Goal: Task Accomplishment & Management: Manage account settings

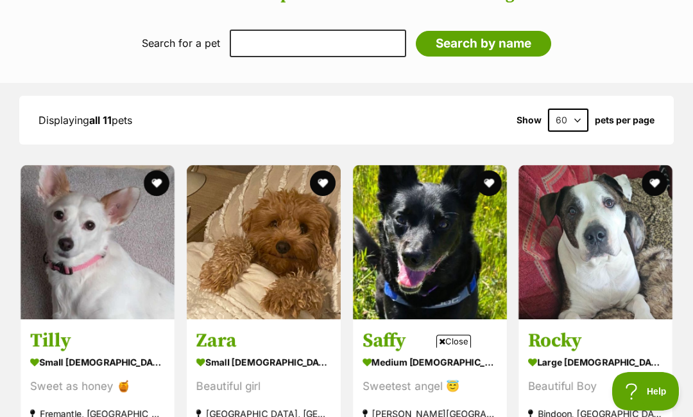
scroll to position [1114, 0]
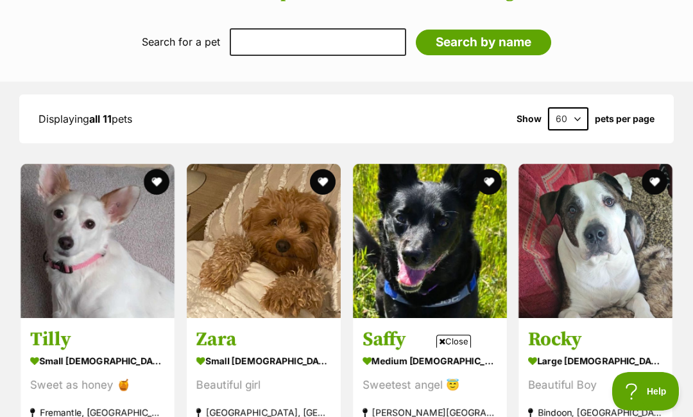
click at [106, 283] on img at bounding box center [98, 241] width 154 height 154
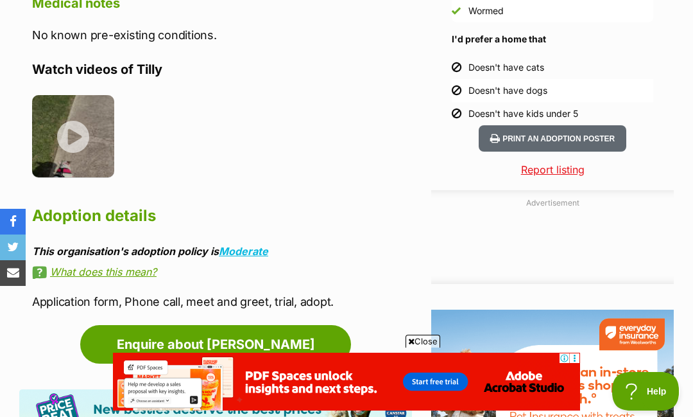
click at [250, 325] on link "Enquire about Tilly" at bounding box center [215, 344] width 271 height 39
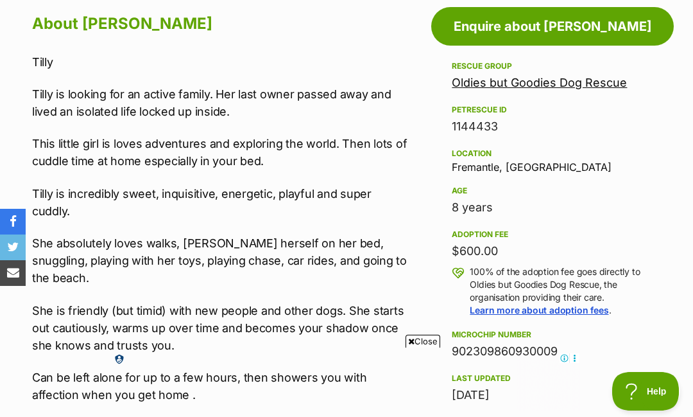
scroll to position [690, 0]
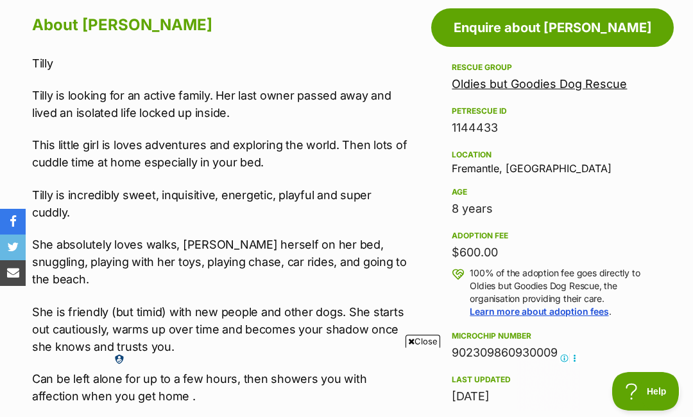
click at [533, 82] on link "Oldies but Goodies Dog Rescue" at bounding box center [539, 83] width 175 height 13
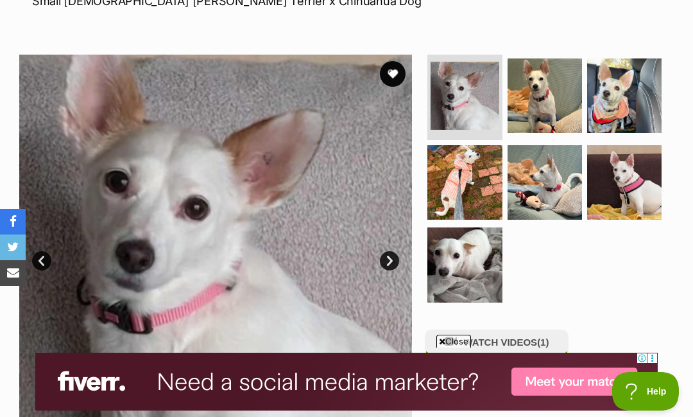
scroll to position [213, 0]
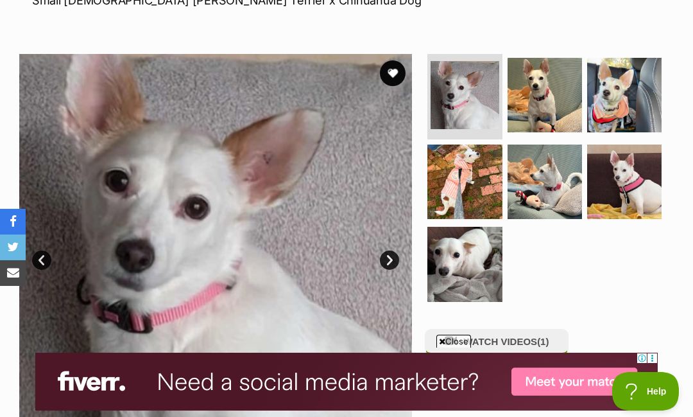
click at [640, 171] on img at bounding box center [624, 181] width 74 height 74
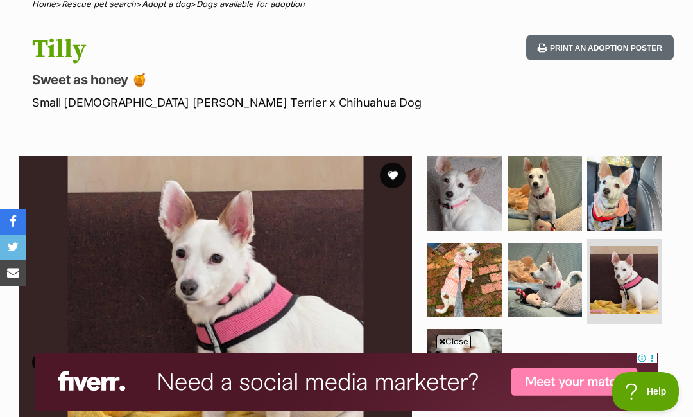
scroll to position [0, 0]
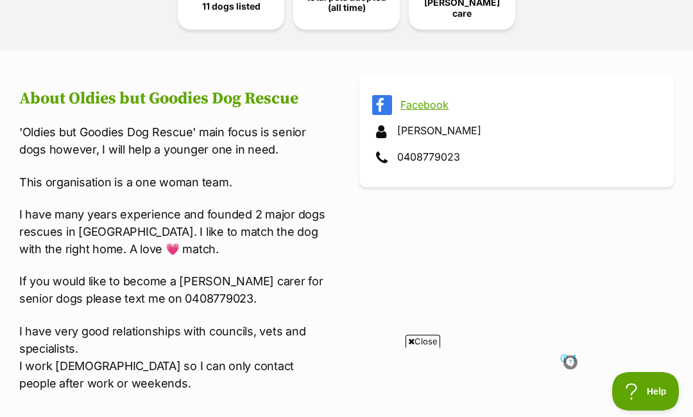
scroll to position [437, 0]
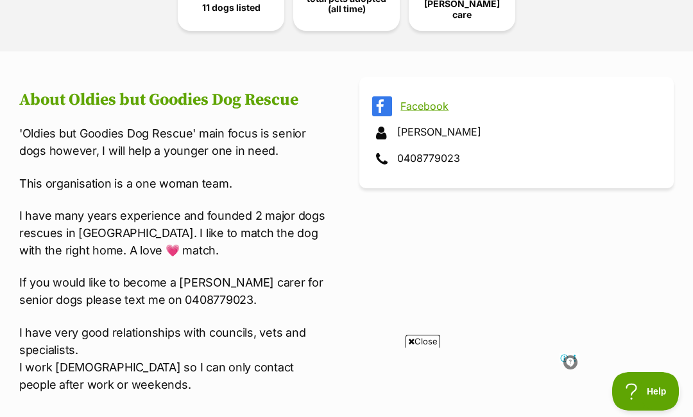
click at [429, 100] on link "Facebook" at bounding box center [527, 106] width 255 height 12
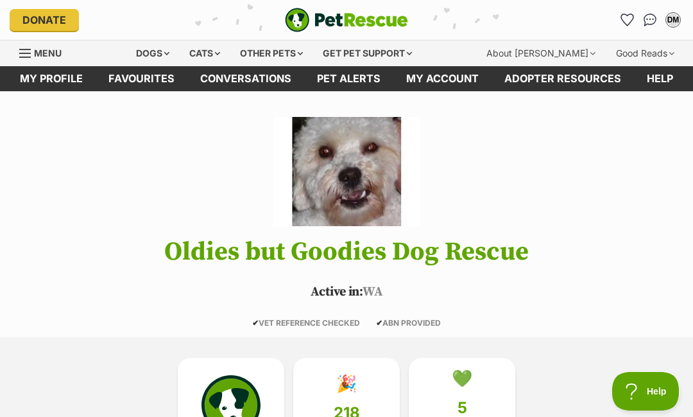
scroll to position [0, 0]
click at [558, 53] on div "About [PERSON_NAME]" at bounding box center [541, 53] width 127 height 26
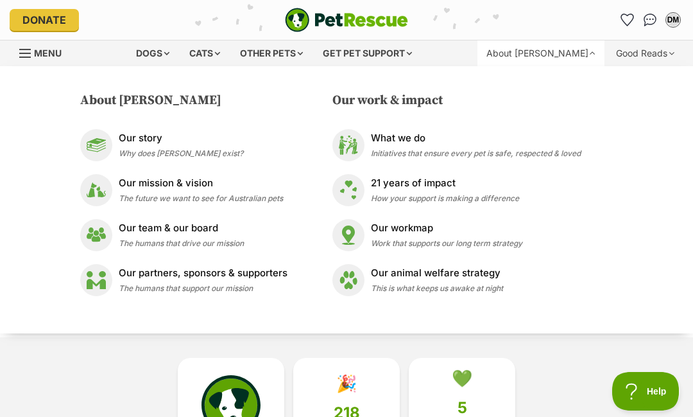
click at [172, 56] on div "Dogs" at bounding box center [152, 53] width 51 height 26
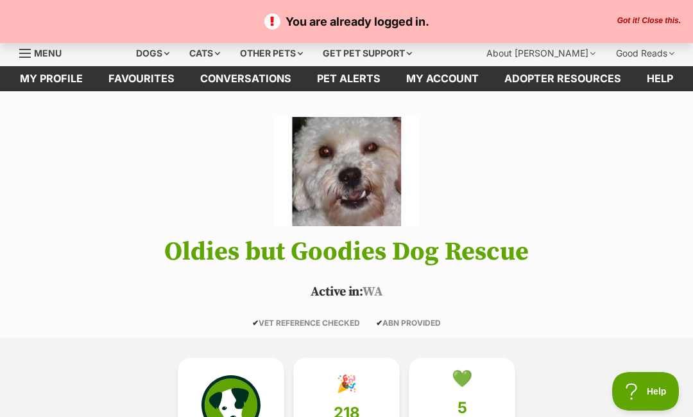
click at [451, 82] on link "My account" at bounding box center [442, 78] width 98 height 25
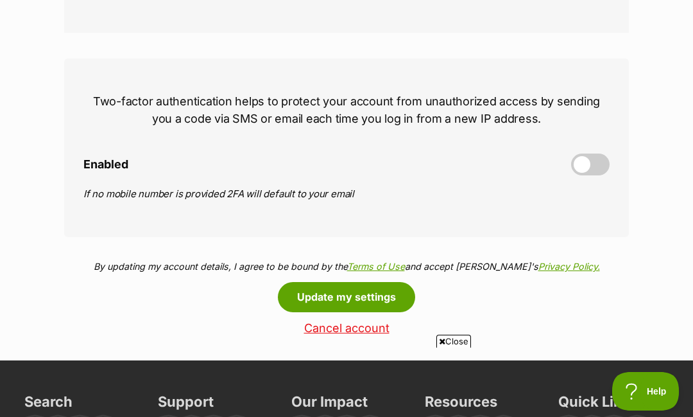
scroll to position [540, 0]
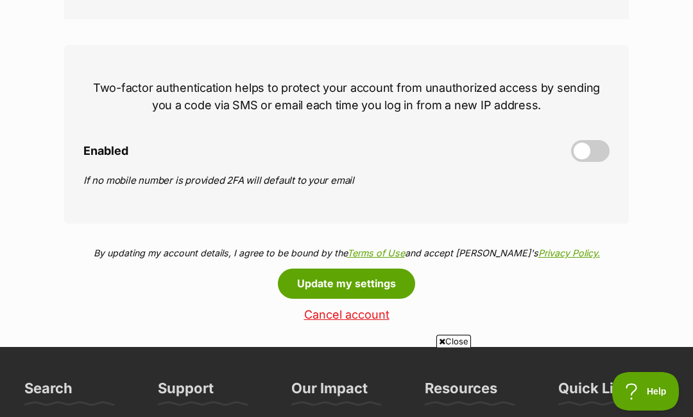
click at [359, 291] on button "Update my settings" at bounding box center [346, 283] width 137 height 30
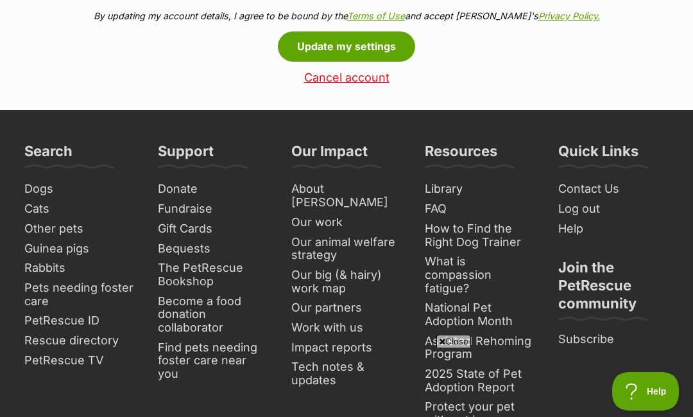
scroll to position [776, 0]
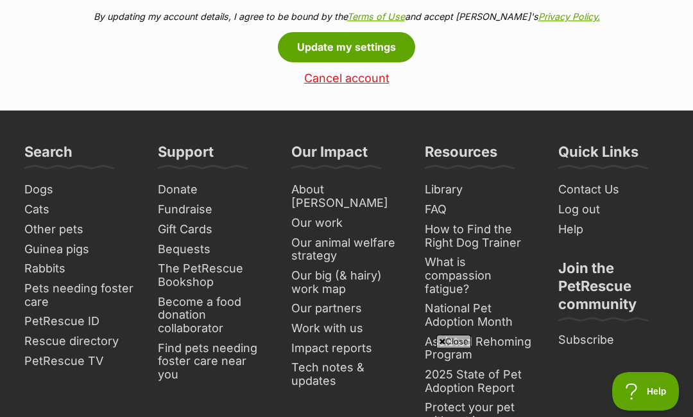
click at [365, 50] on button "Update my settings" at bounding box center [346, 47] width 137 height 30
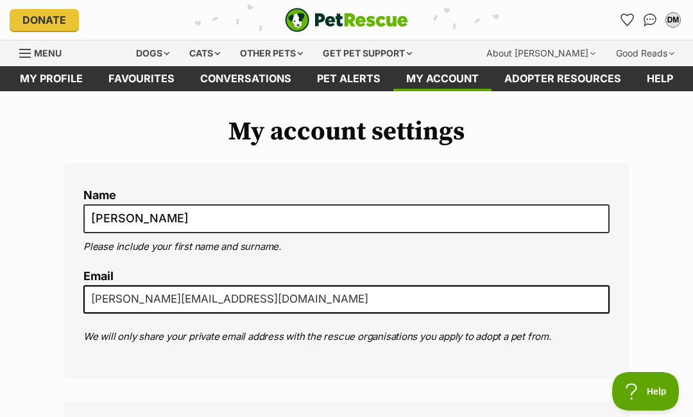
click at [62, 84] on link "My profile" at bounding box center [51, 78] width 89 height 25
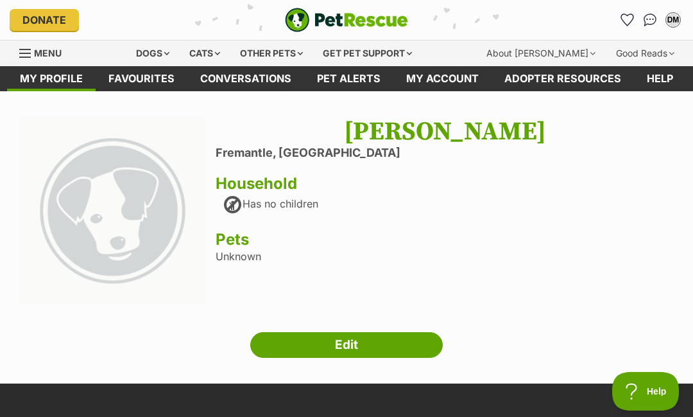
scroll to position [3, 0]
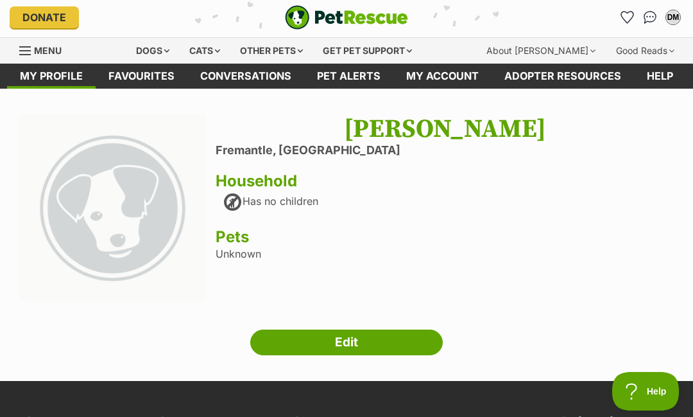
click at [372, 343] on link "Edit" at bounding box center [346, 342] width 193 height 26
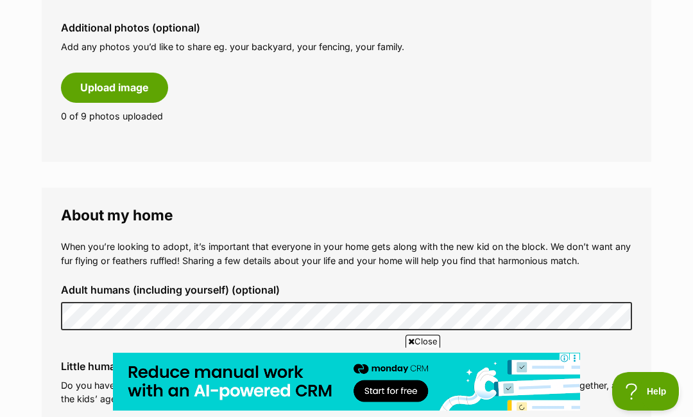
scroll to position [758, 0]
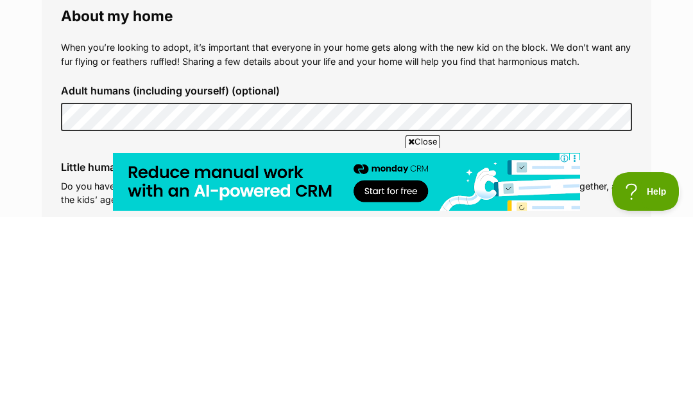
click at [351, 379] on p "Do you have kids living in/regularly visiting your home? It’s important that yo…" at bounding box center [346, 393] width 571 height 28
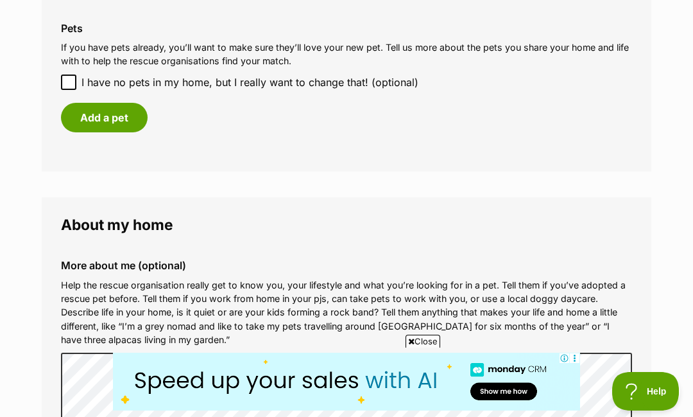
scroll to position [1179, 0]
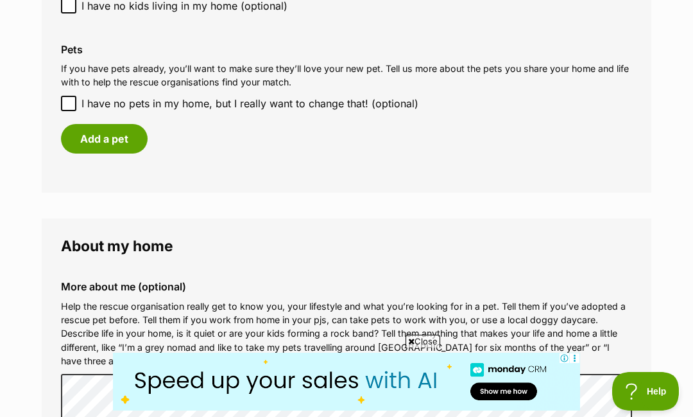
click at [65, 96] on input "I have no pets in my home, but I really want to change that! (optional)" at bounding box center [68, 103] width 15 height 15
checkbox input "true"
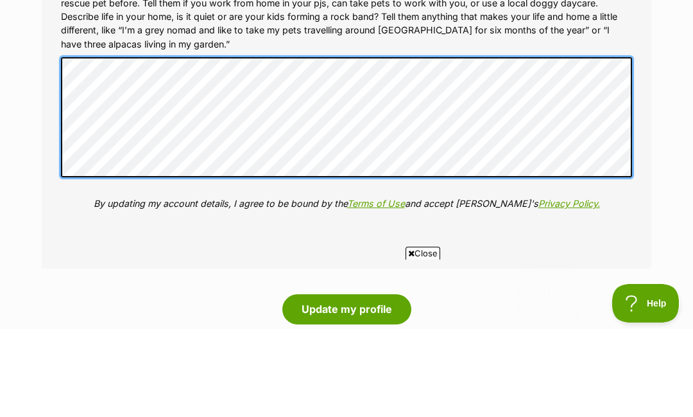
scroll to position [0, 0]
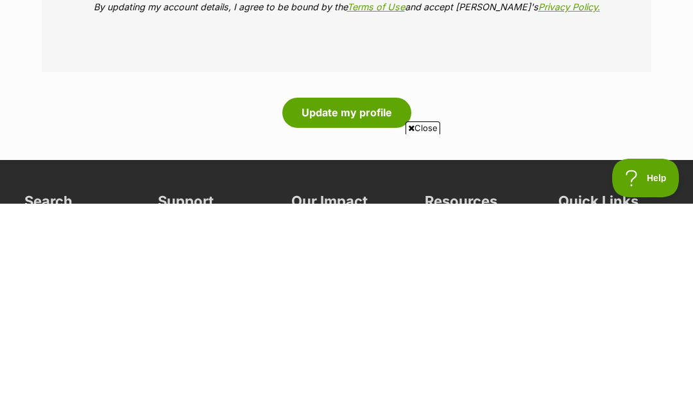
click at [336, 311] on button "Update my profile" at bounding box center [346, 326] width 129 height 30
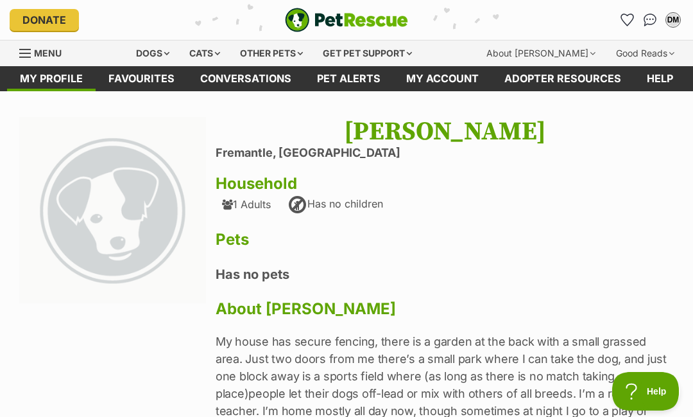
click at [449, 81] on link "My account" at bounding box center [442, 78] width 98 height 25
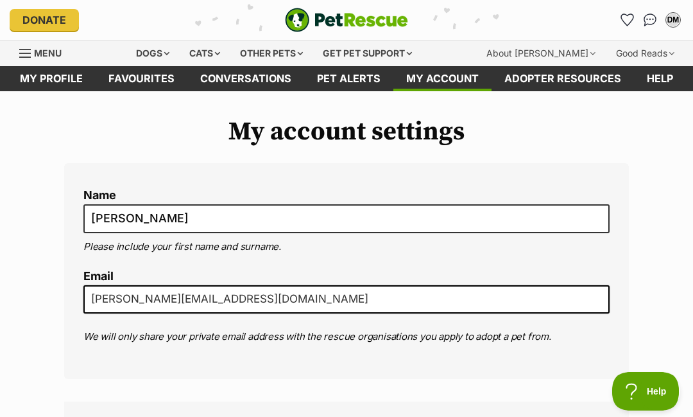
click at [26, 60] on link "Menu" at bounding box center [44, 51] width 51 height 23
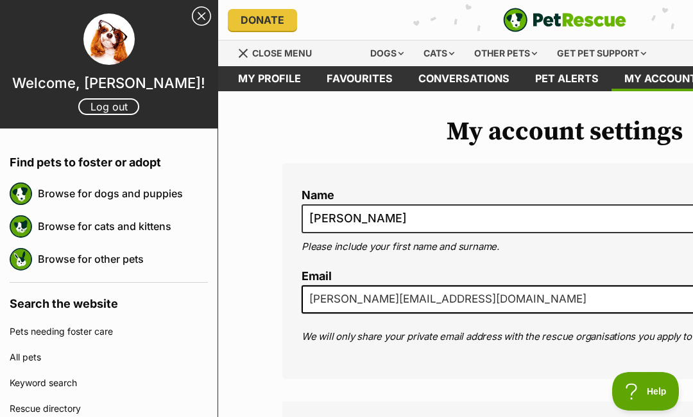
click at [259, 82] on link "My profile" at bounding box center [269, 78] width 89 height 25
